Goal: Information Seeking & Learning: Learn about a topic

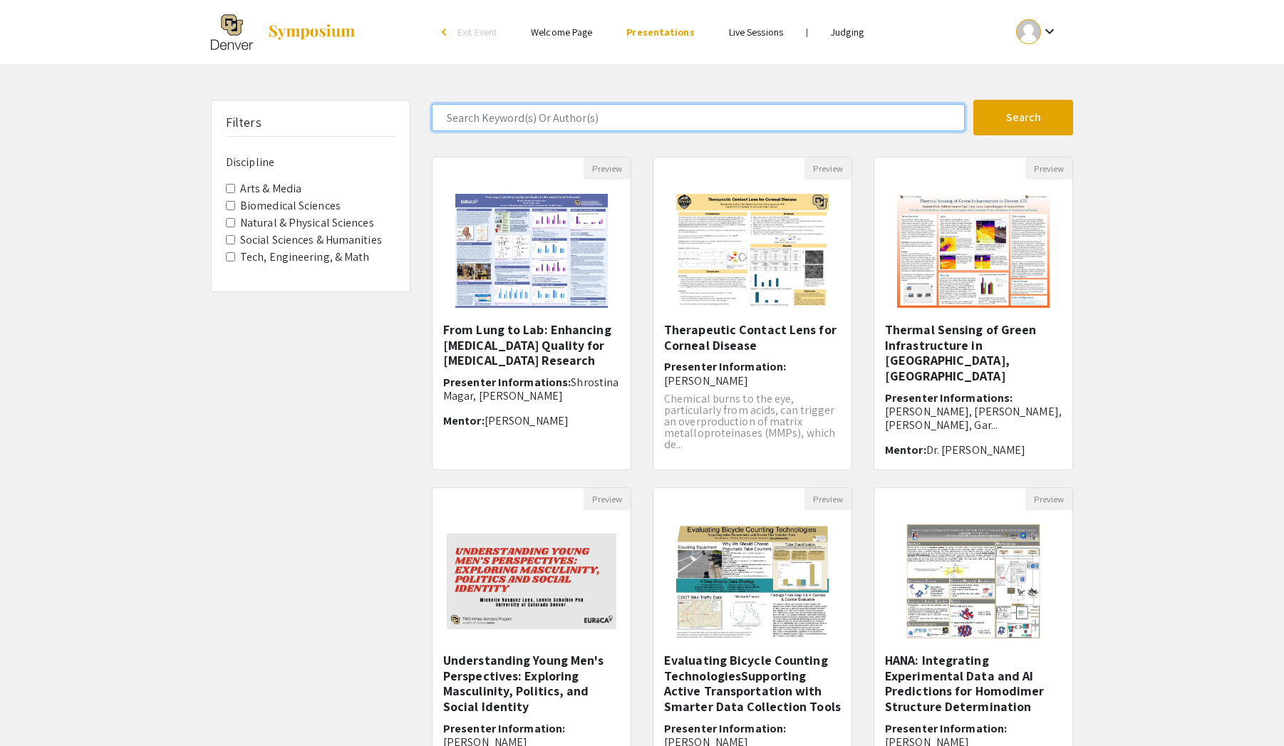
click at [622, 119] on input "Search Keyword(s) Or Author(s)" at bounding box center [698, 117] width 533 height 27
click at [1023, 118] on button "Search" at bounding box center [1023, 118] width 100 height 36
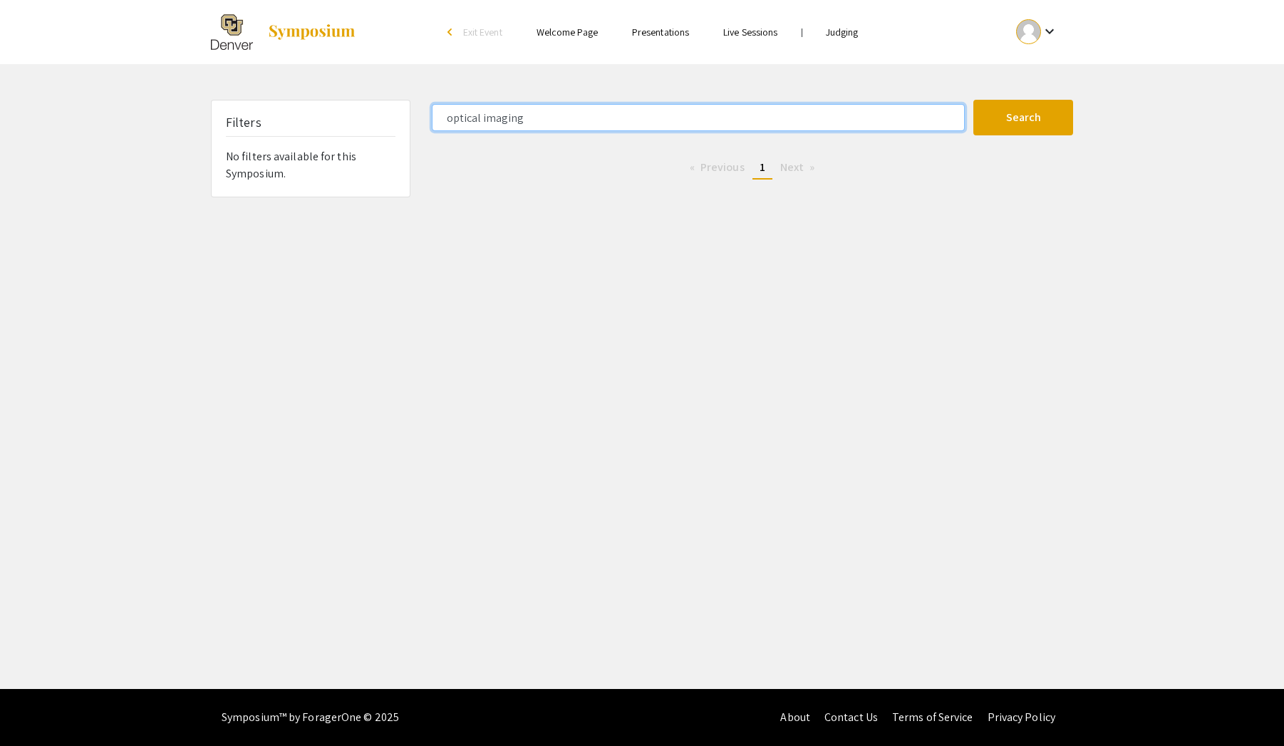
drag, startPoint x: 531, startPoint y: 122, endPoint x: 435, endPoint y: 119, distance: 96.2
click at [435, 119] on input "optical imaging" at bounding box center [698, 117] width 533 height 27
type input "[PERSON_NAME]"
click at [1023, 118] on button "Search" at bounding box center [1023, 118] width 100 height 36
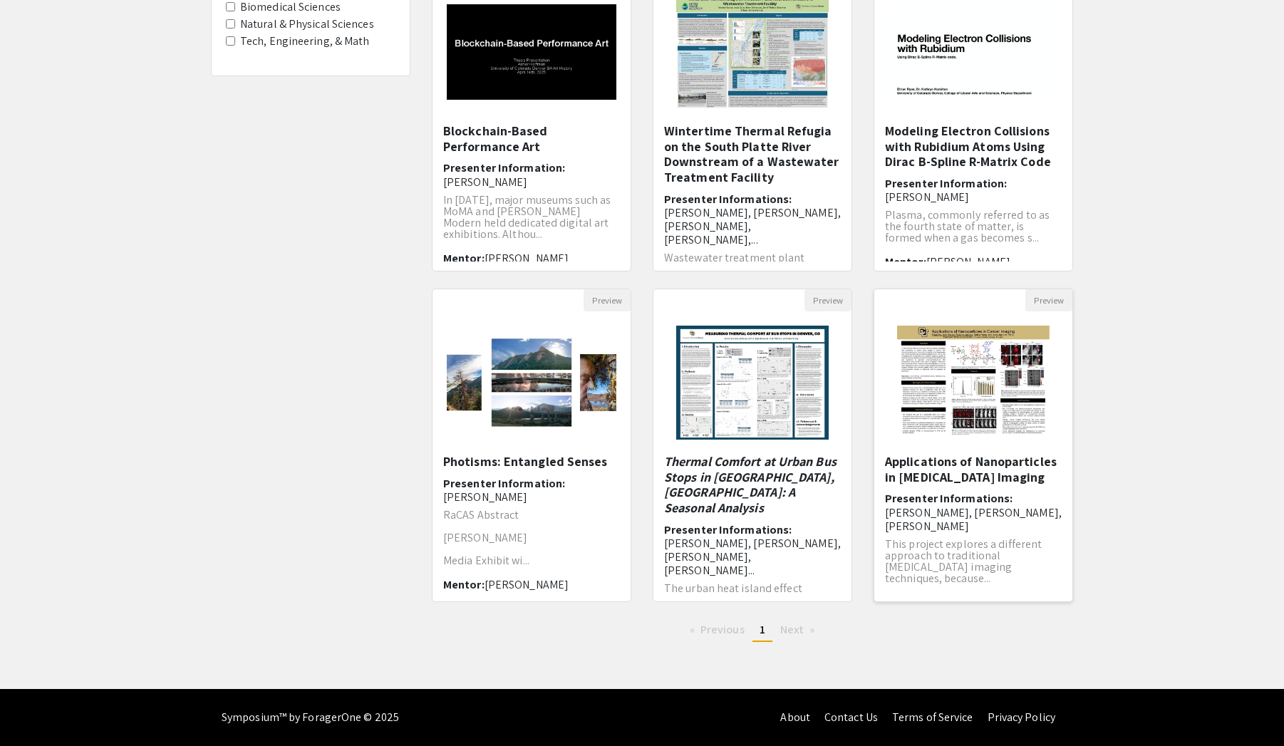
scroll to position [199, 0]
click at [949, 386] on img "Open Presentation <p>Applications of Nanoparticles in Cancer Imaging</p>" at bounding box center [973, 382] width 180 height 143
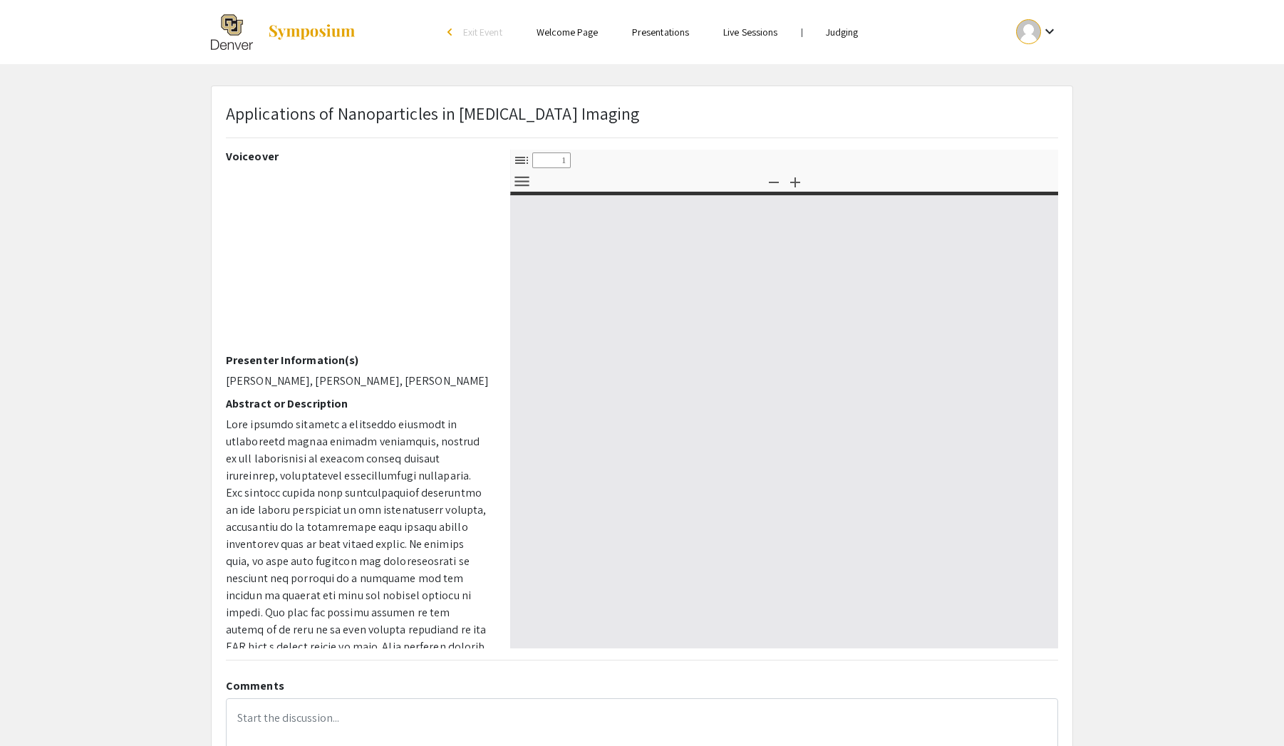
select select "custom"
type input "0"
select select "custom"
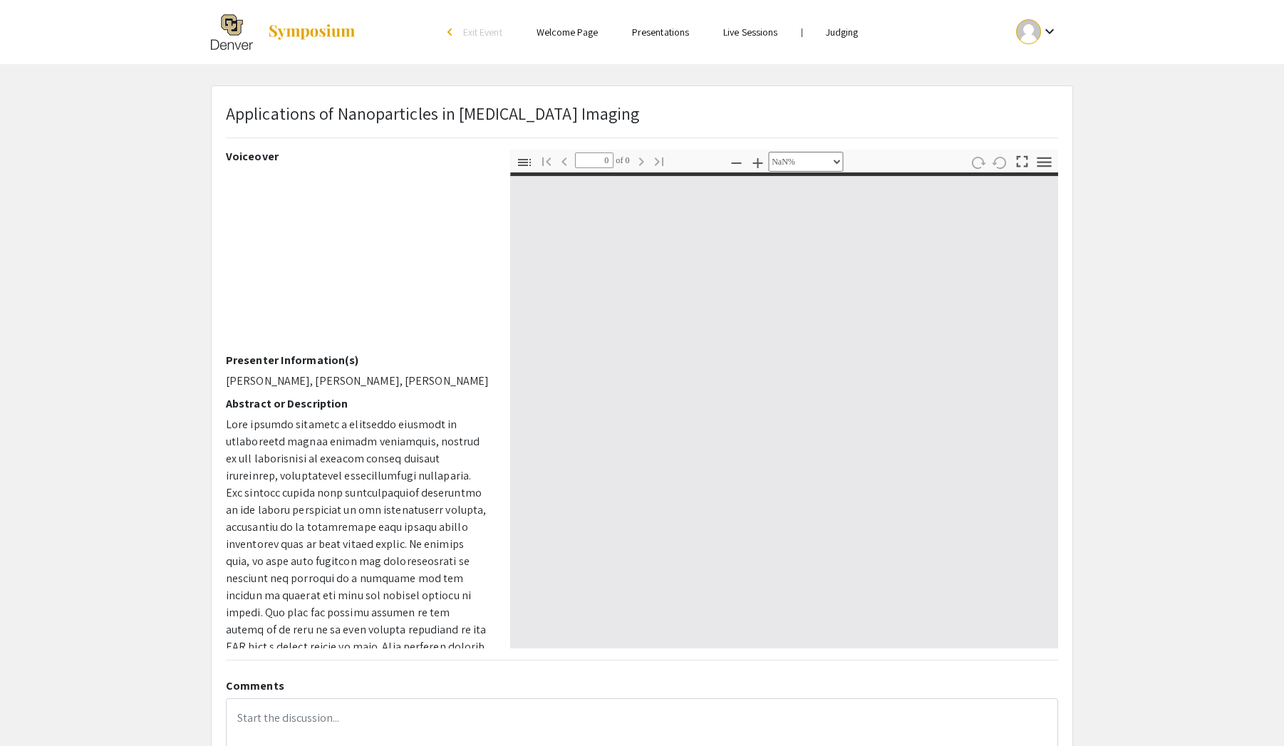
type input "1"
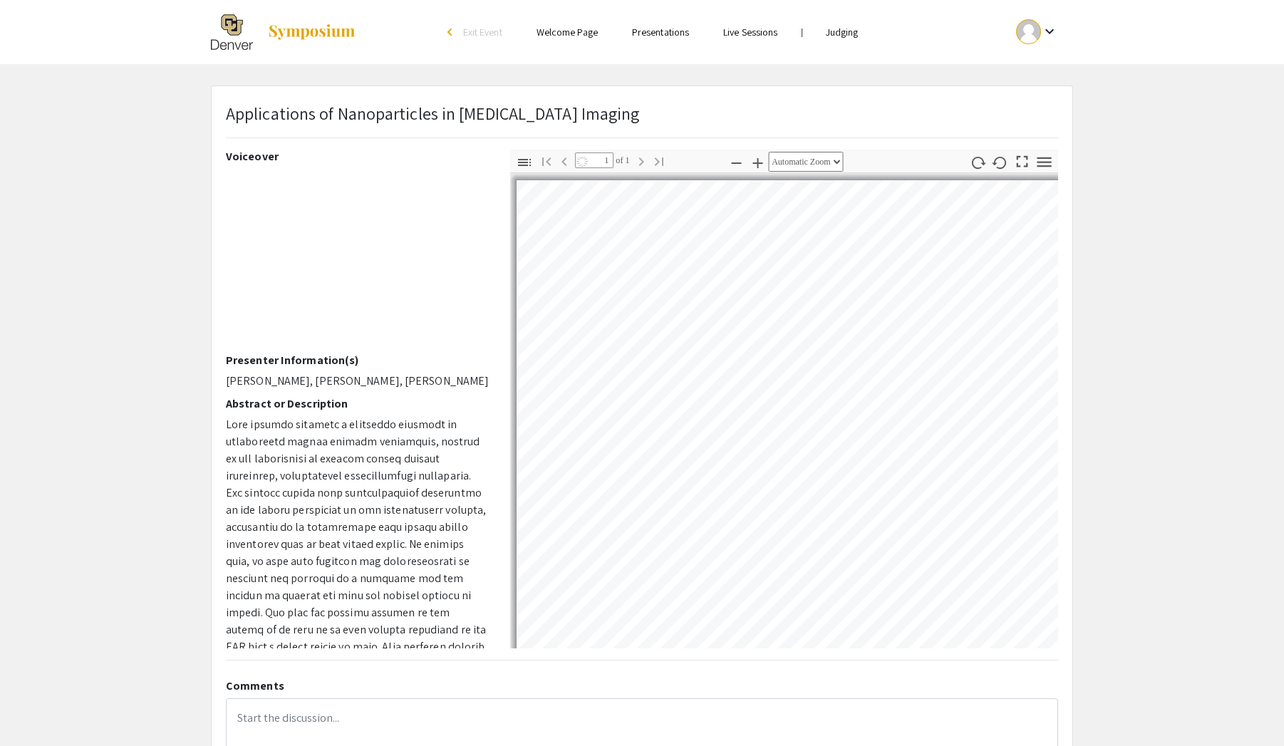
select select "auto"
